Goal: Task Accomplishment & Management: Complete application form

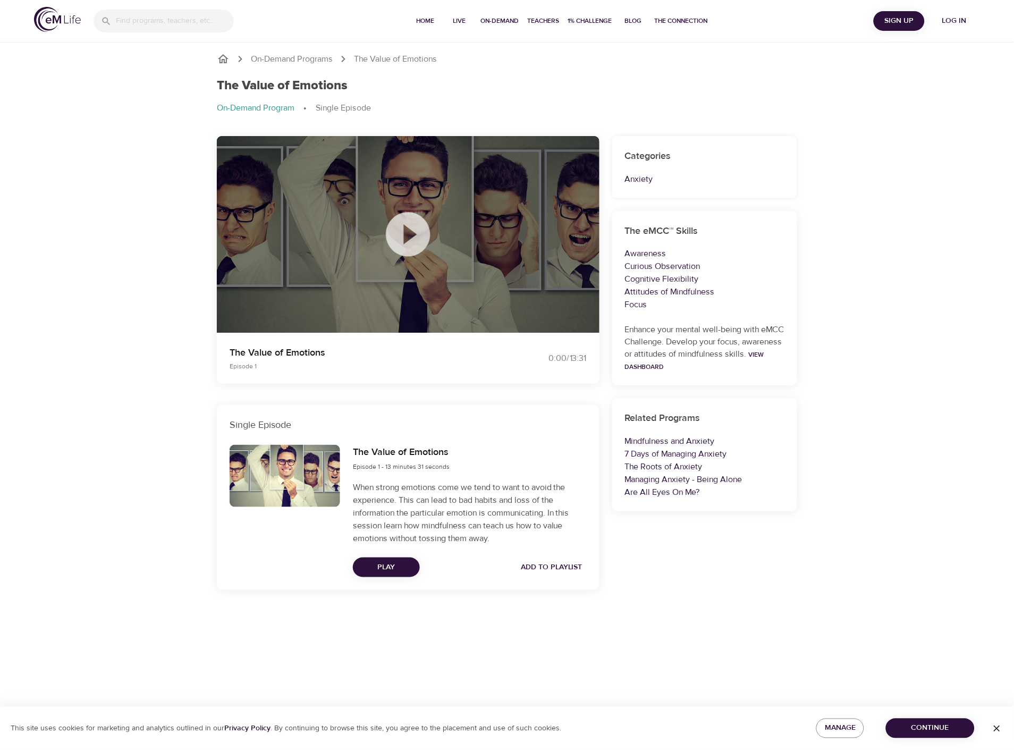
click at [418, 232] on icon at bounding box center [408, 234] width 44 height 44
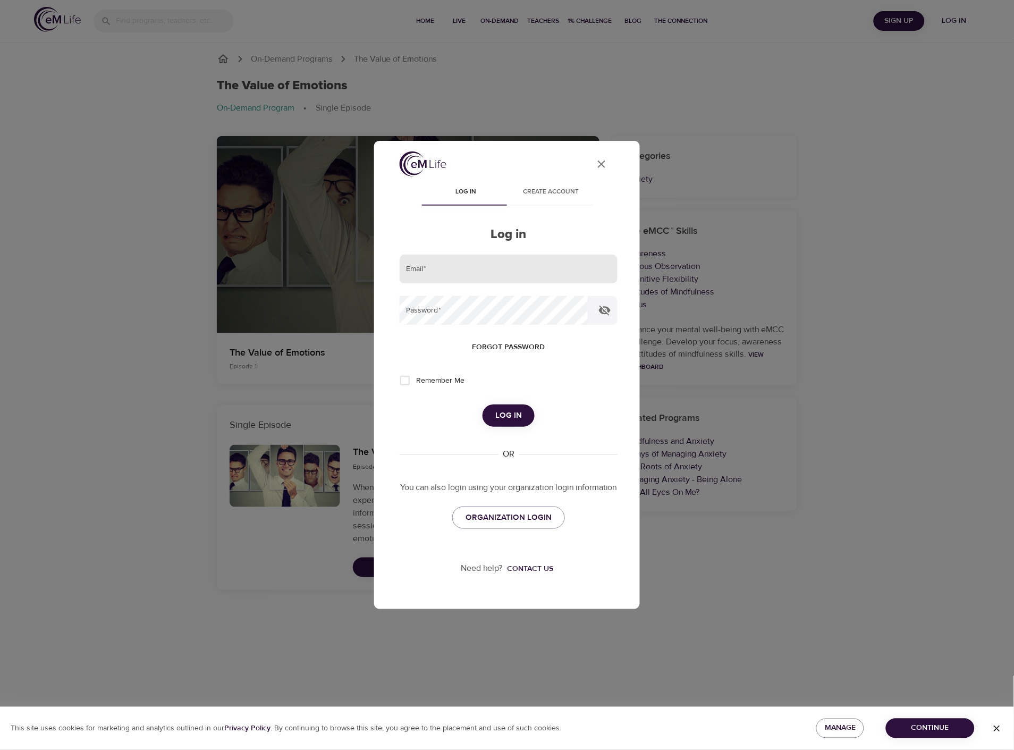
click at [474, 263] on input "email" at bounding box center [509, 269] width 218 height 29
type input "r644223@regence.com"
click at [402, 376] on input "Remember Me" at bounding box center [405, 380] width 22 height 22
checkbox input "true"
click at [509, 409] on span "Log in" at bounding box center [508, 416] width 27 height 14
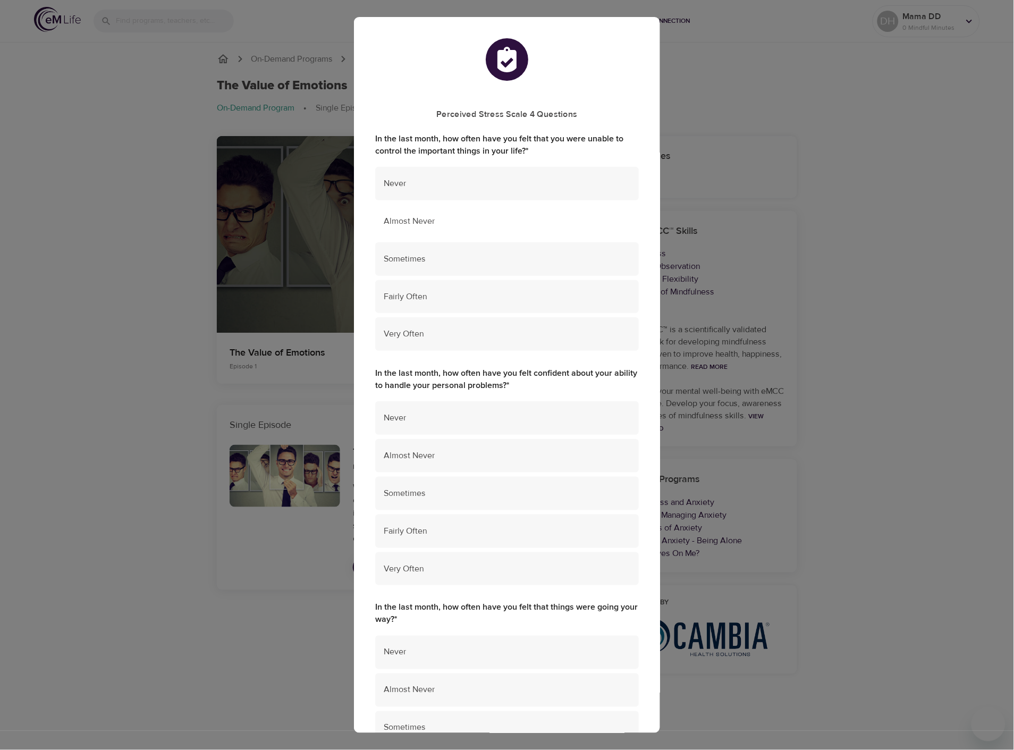
click at [474, 226] on span "Almost Never" at bounding box center [507, 221] width 247 height 12
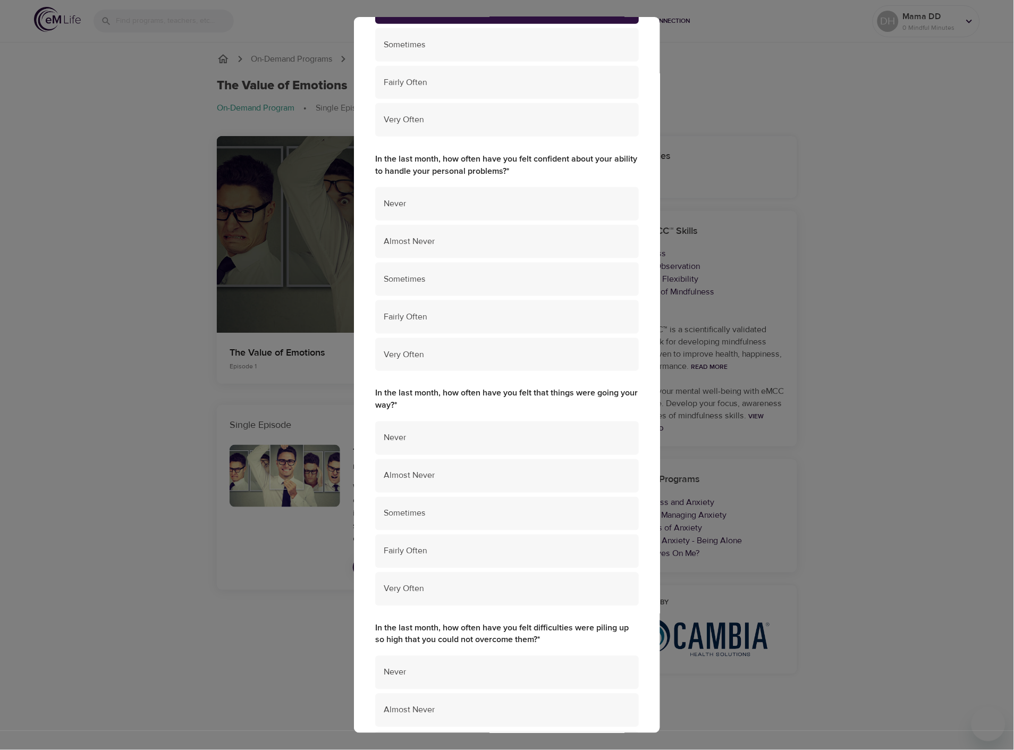
scroll to position [236, 0]
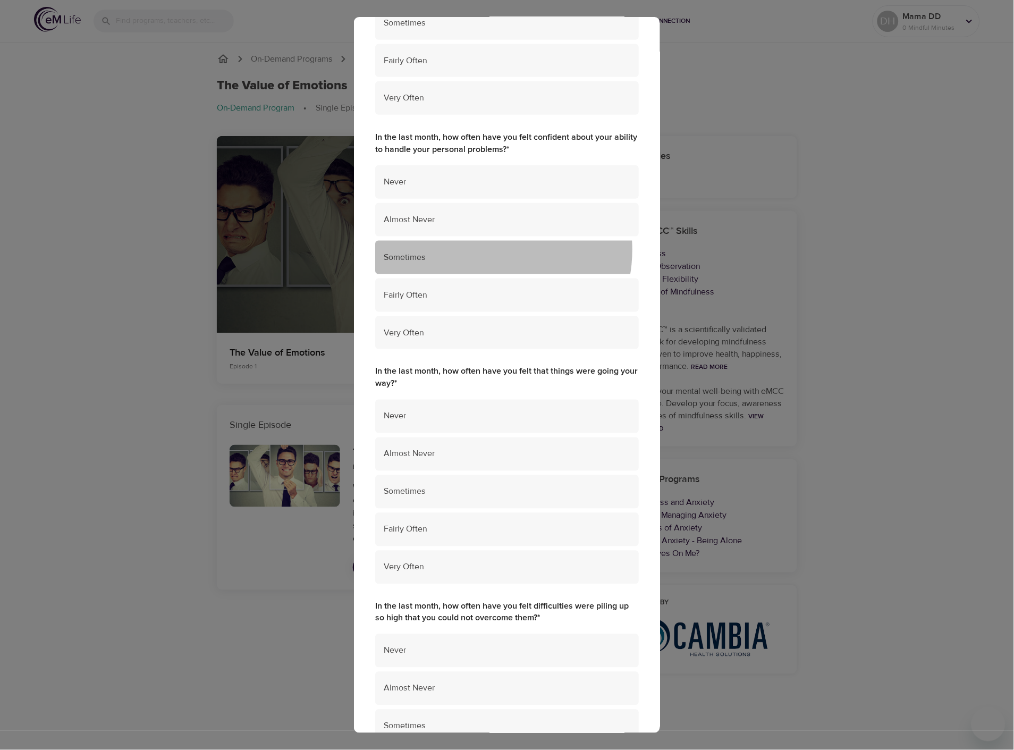
click at [484, 250] on div "Sometimes" at bounding box center [507, 257] width 264 height 33
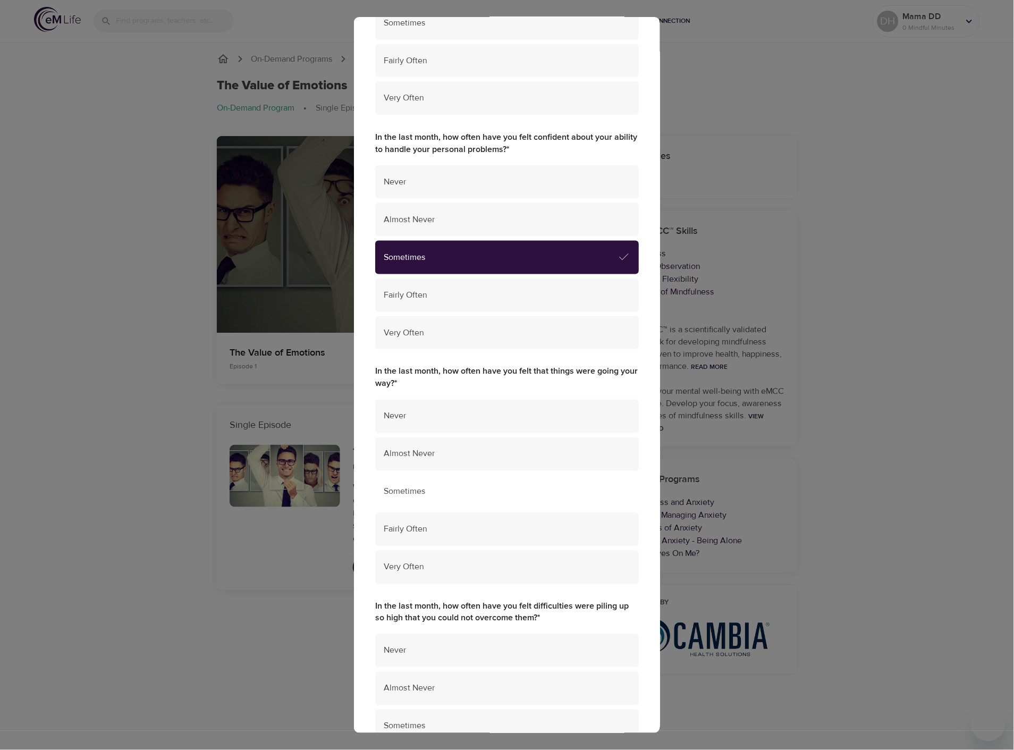
click at [487, 490] on span "Sometimes" at bounding box center [507, 492] width 247 height 12
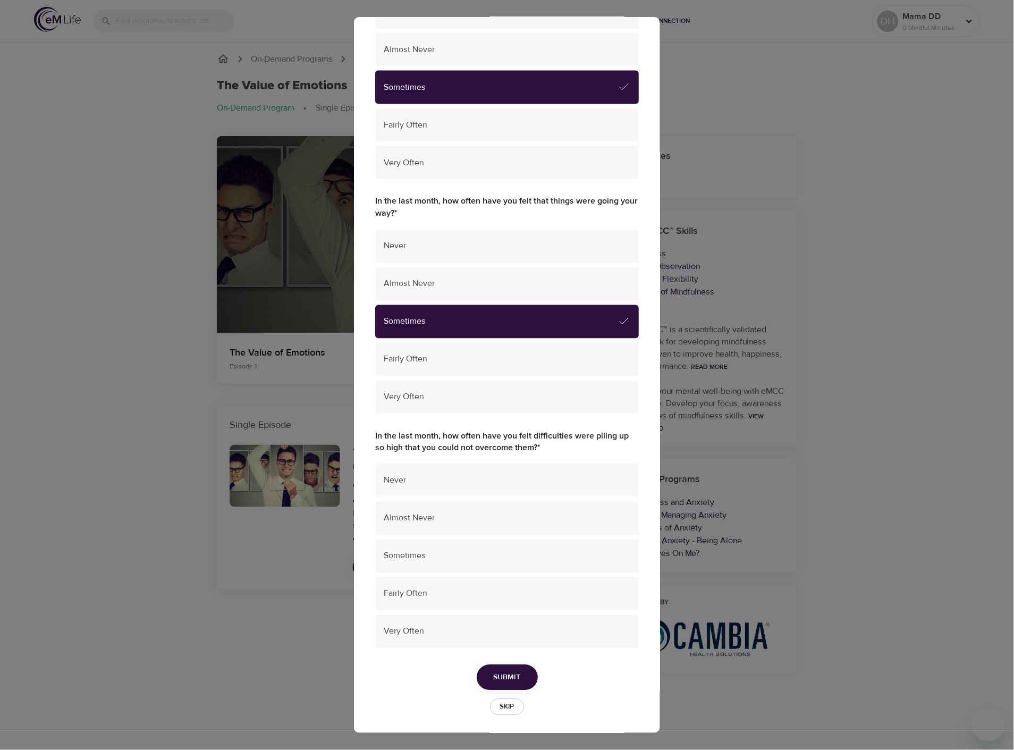
scroll to position [407, 0]
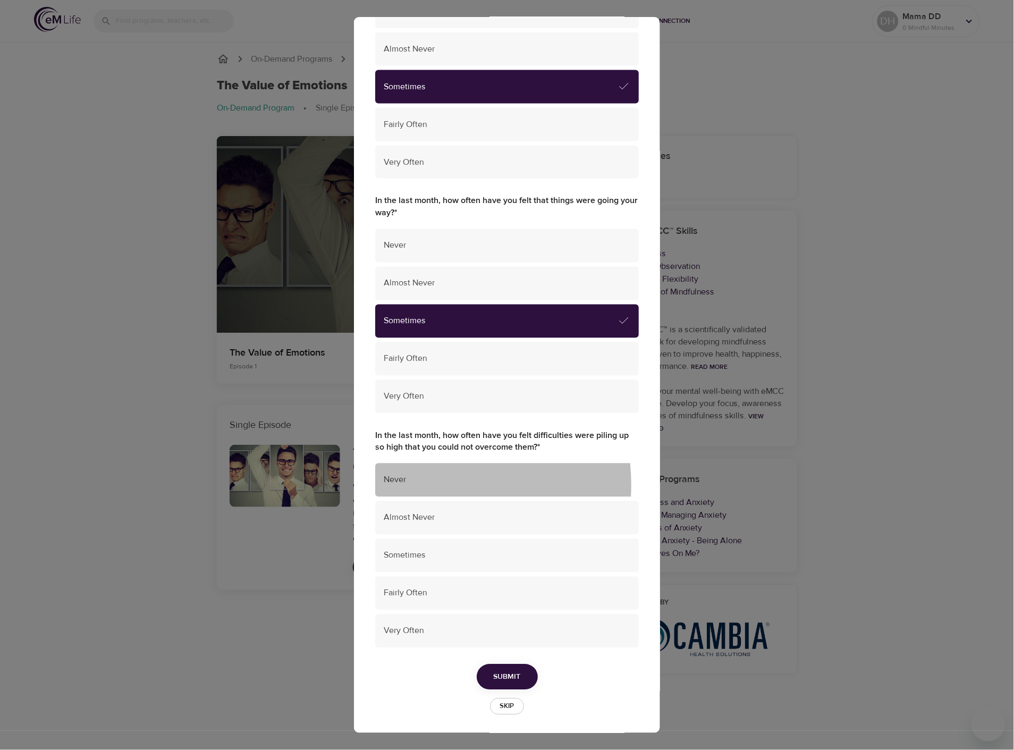
click at [411, 487] on div "Never" at bounding box center [507, 480] width 264 height 33
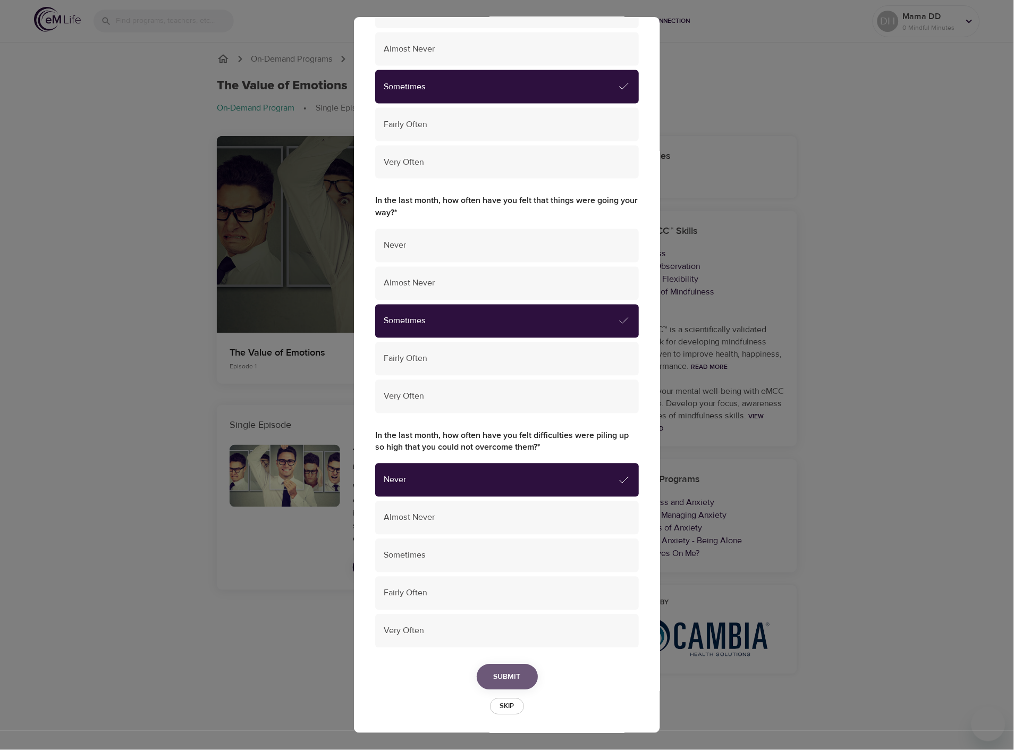
click at [518, 674] on button "Submit" at bounding box center [507, 677] width 61 height 26
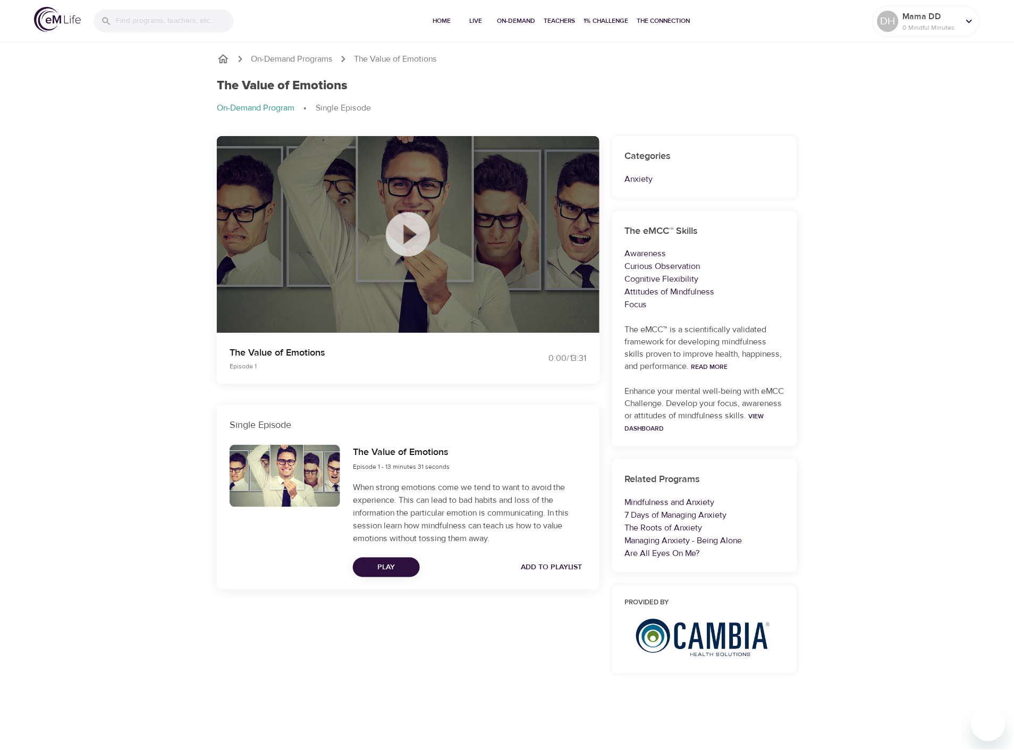
click at [407, 237] on icon at bounding box center [408, 234] width 53 height 53
